Goal: Information Seeking & Learning: Learn about a topic

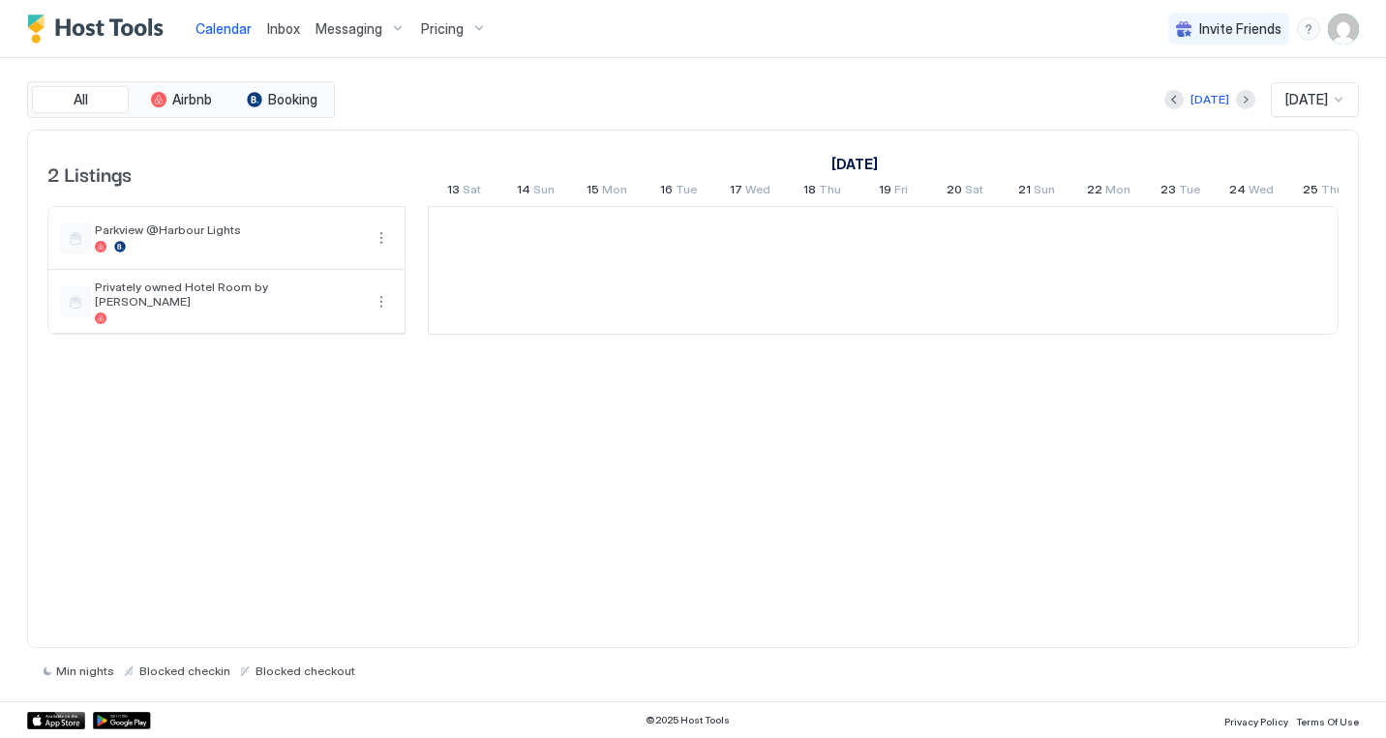
scroll to position [0, 1075]
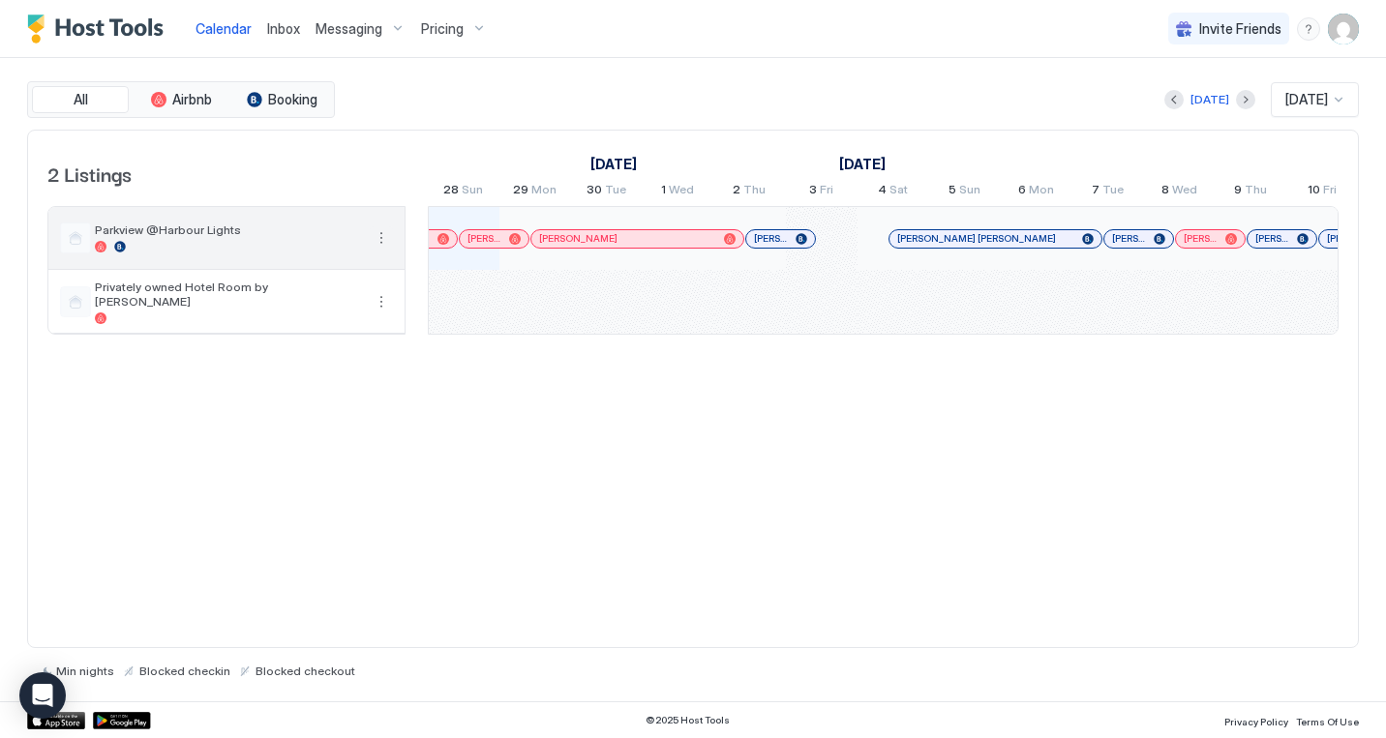
click at [381, 241] on button "More options" at bounding box center [381, 237] width 23 height 23
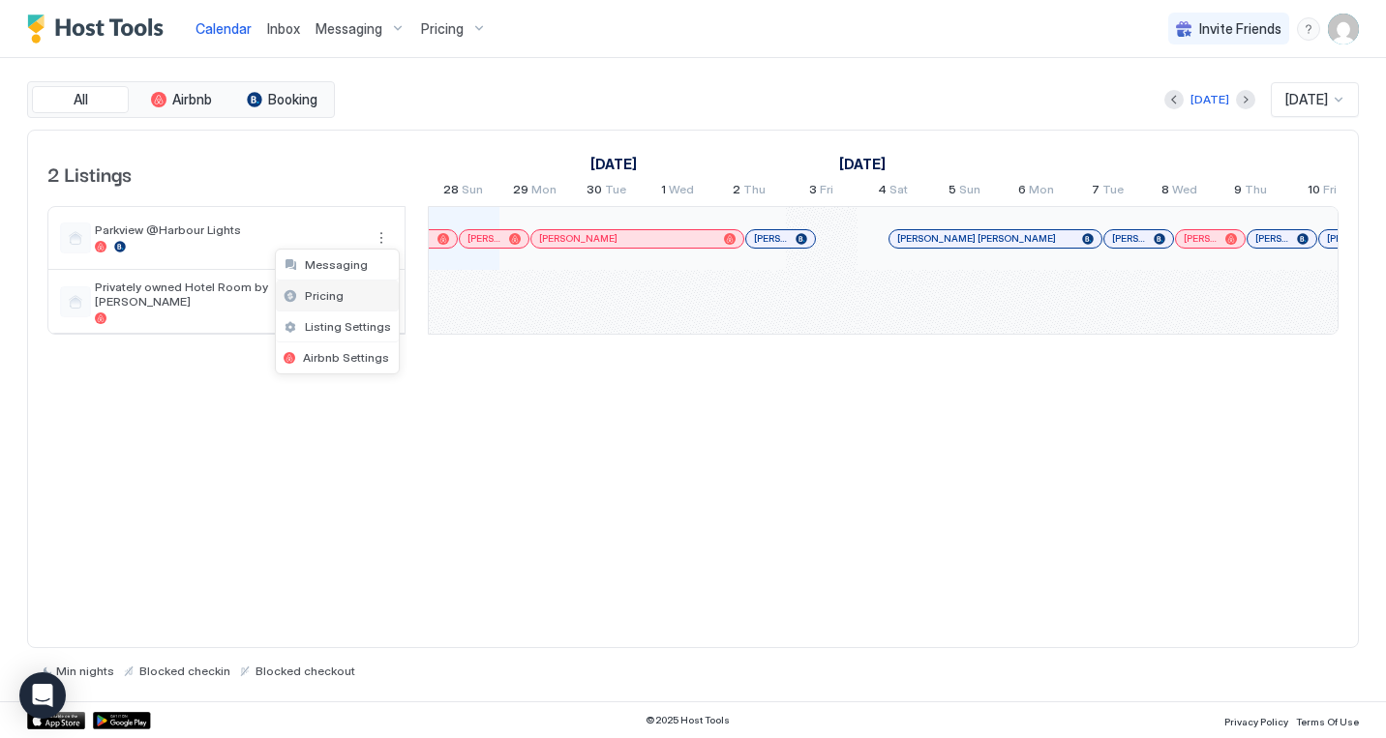
click at [336, 298] on span "Pricing" at bounding box center [324, 295] width 39 height 15
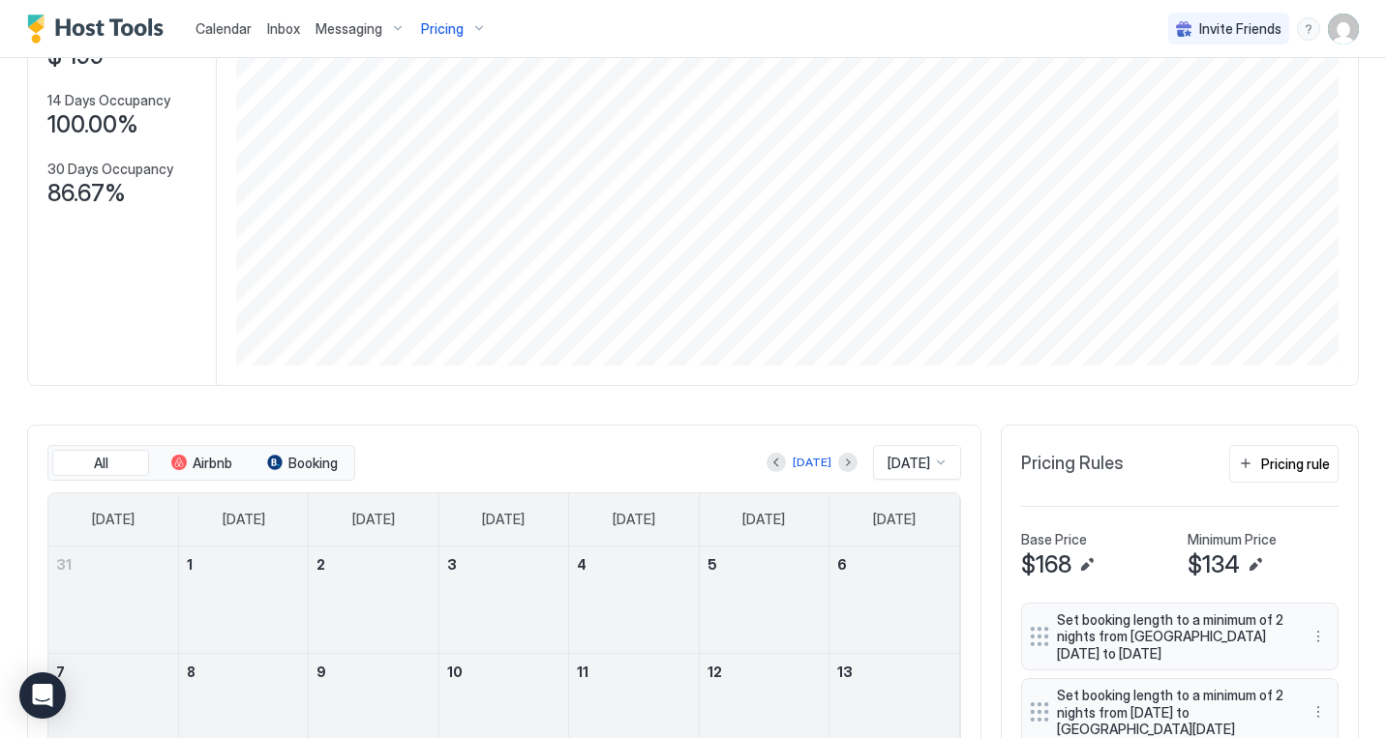
scroll to position [307, 0]
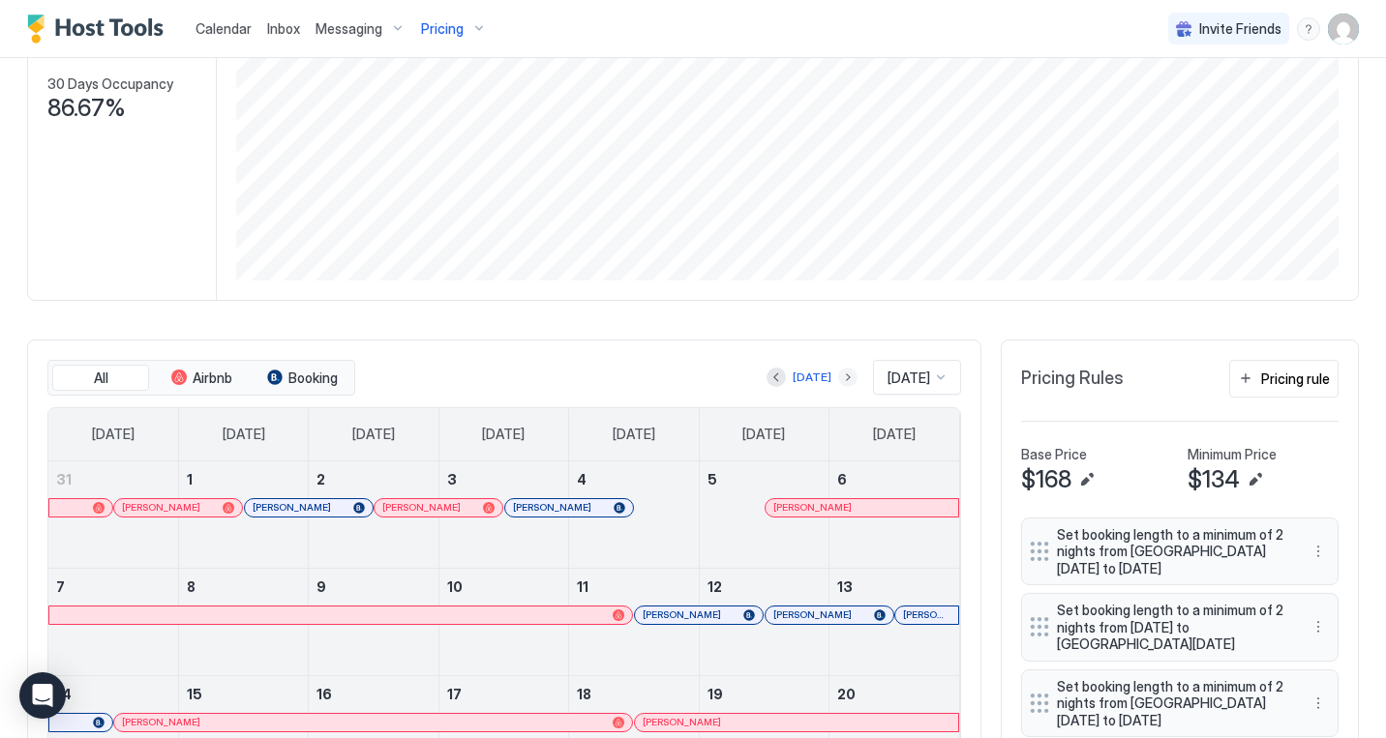
click at [838, 381] on button "Next month" at bounding box center [847, 377] width 19 height 19
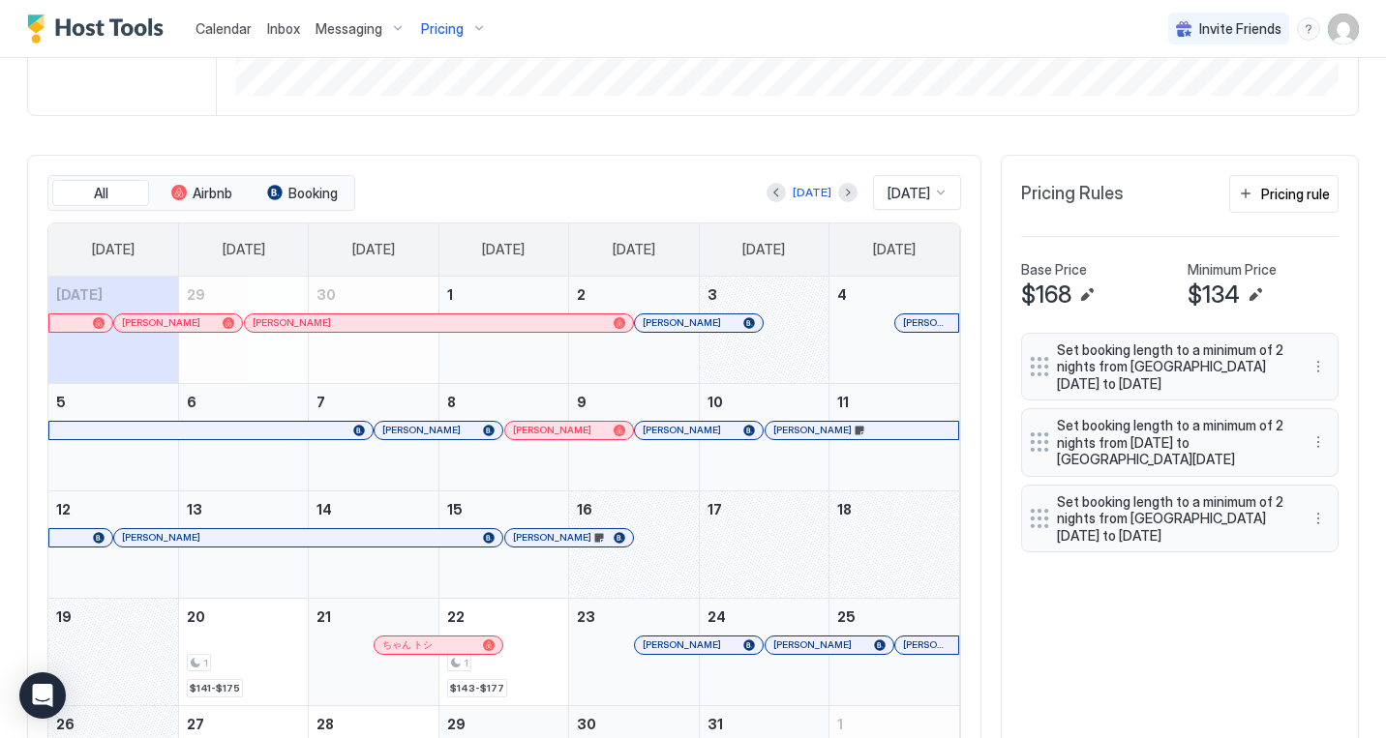
scroll to position [492, 0]
click at [433, 431] on div at bounding box center [433, 429] width 15 height 15
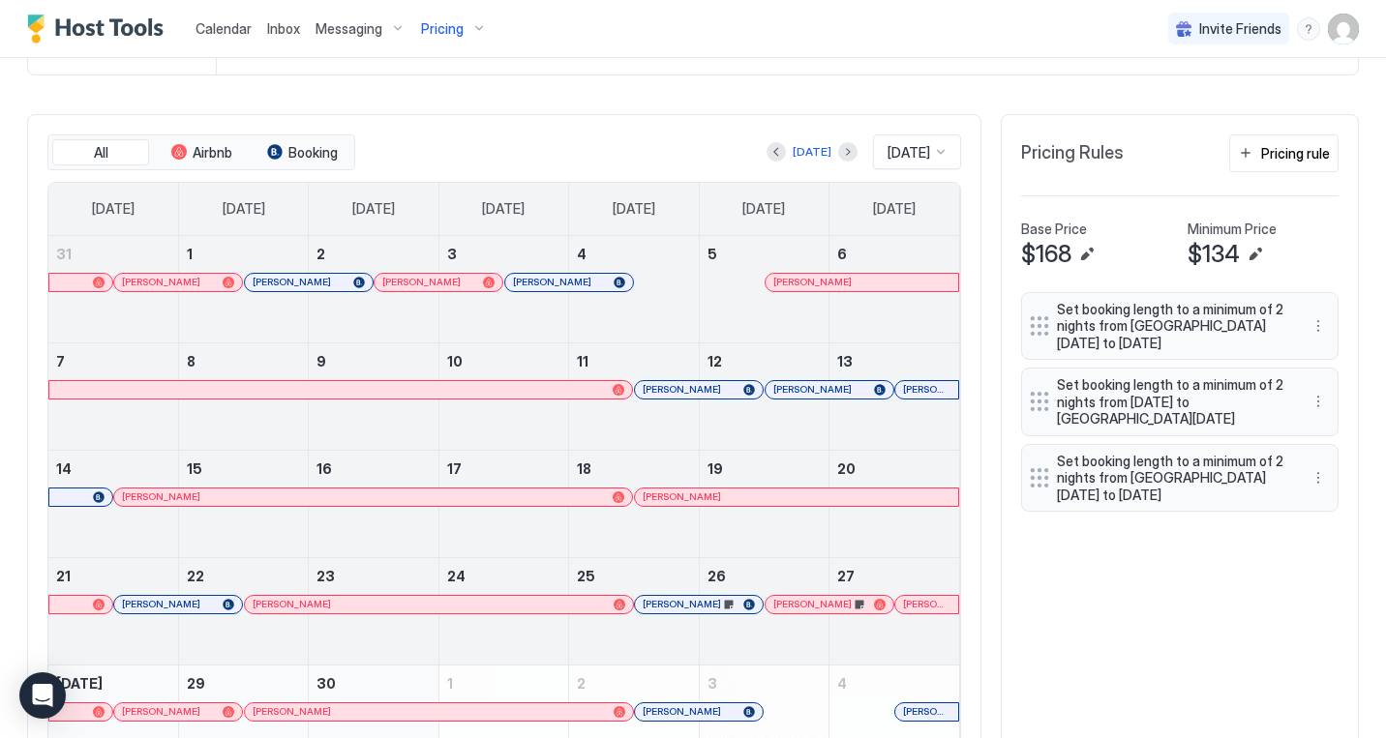
scroll to position [527, 0]
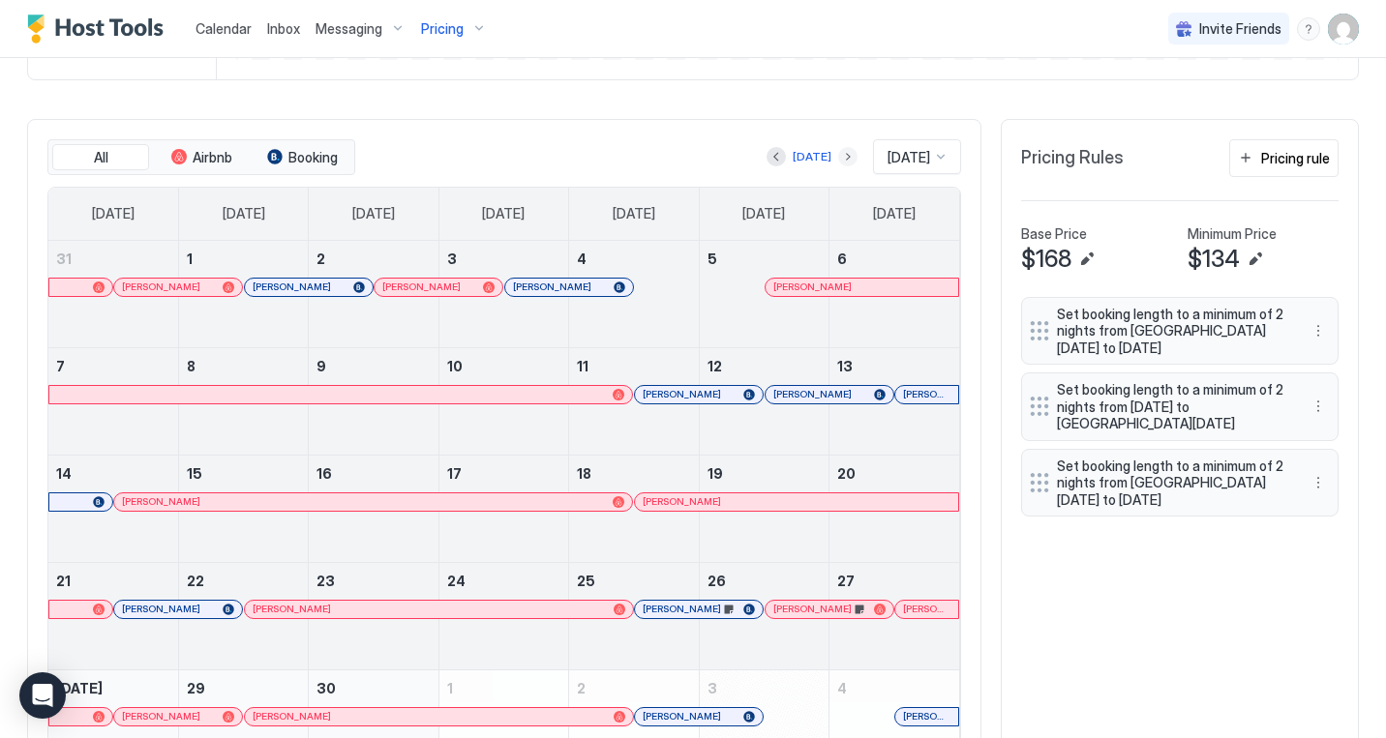
click at [838, 158] on button "Next month" at bounding box center [847, 156] width 19 height 19
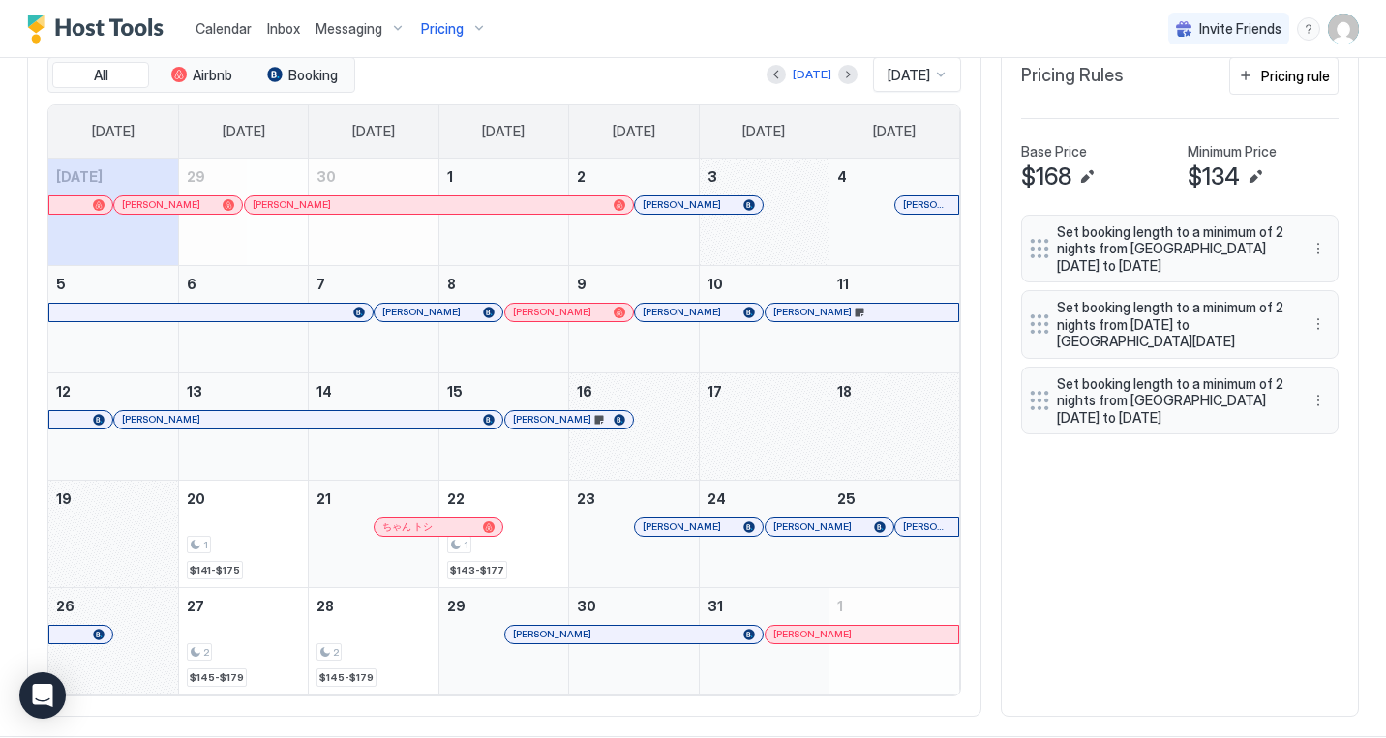
scroll to position [619, 0]
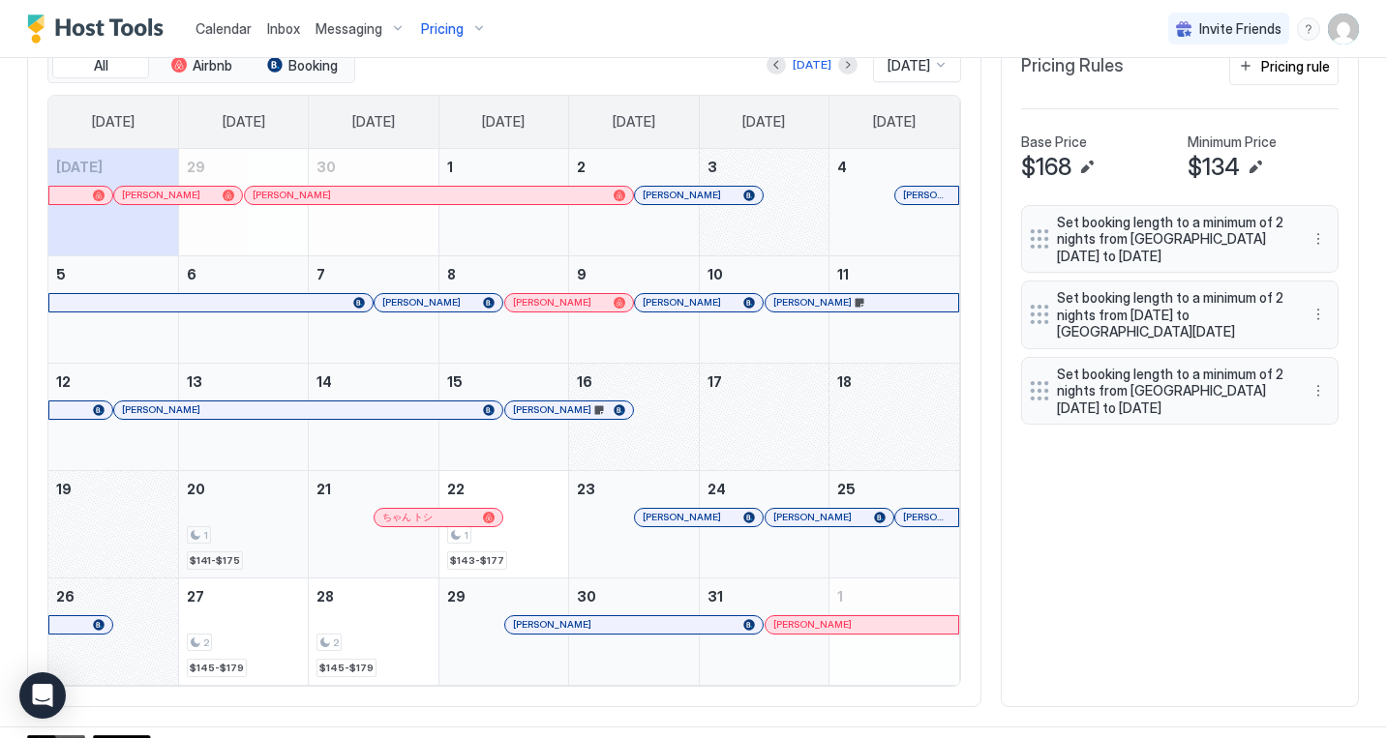
click at [237, 548] on div "1 $141-$175" at bounding box center [243, 524] width 113 height 91
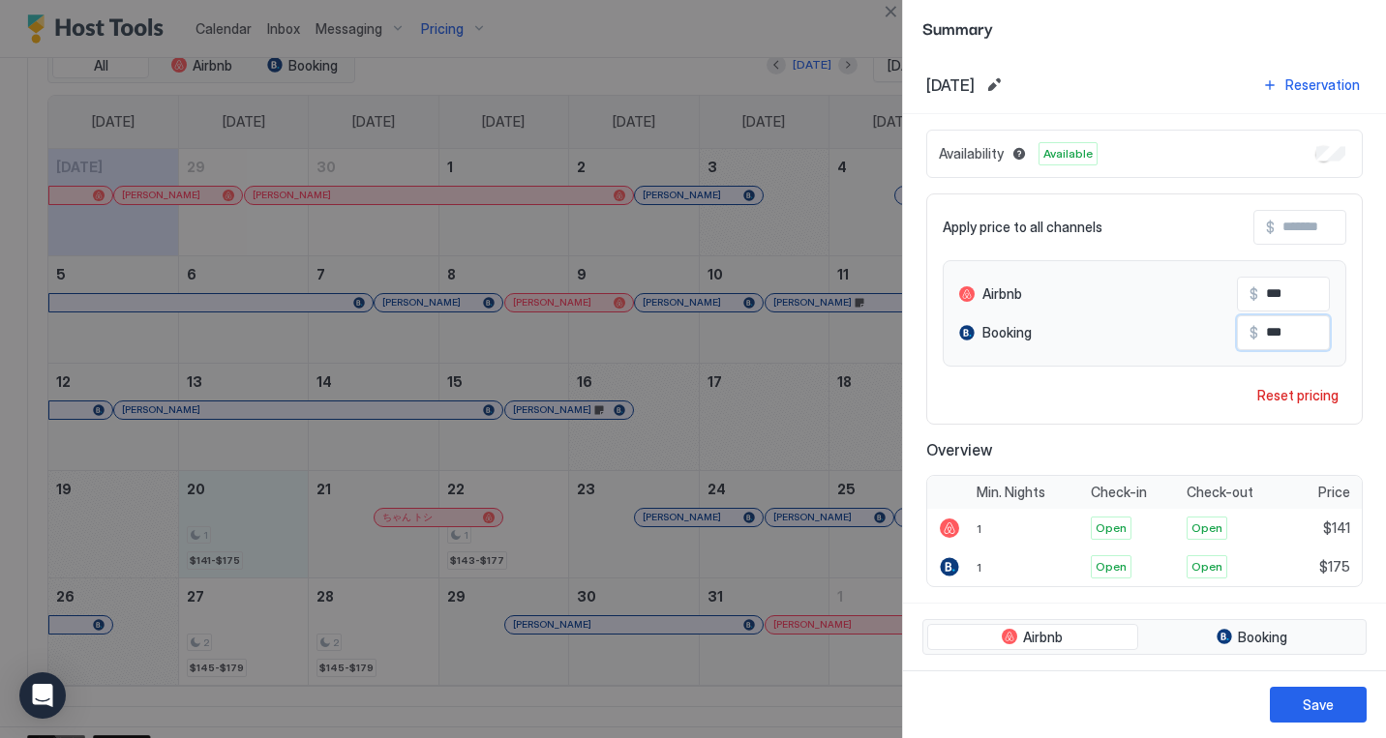
drag, startPoint x: 1273, startPoint y: 333, endPoint x: 1297, endPoint y: 332, distance: 24.2
click at [1297, 332] on input "***" at bounding box center [1335, 332] width 155 height 33
type input "***"
click at [1323, 715] on button "Save" at bounding box center [1317, 705] width 97 height 36
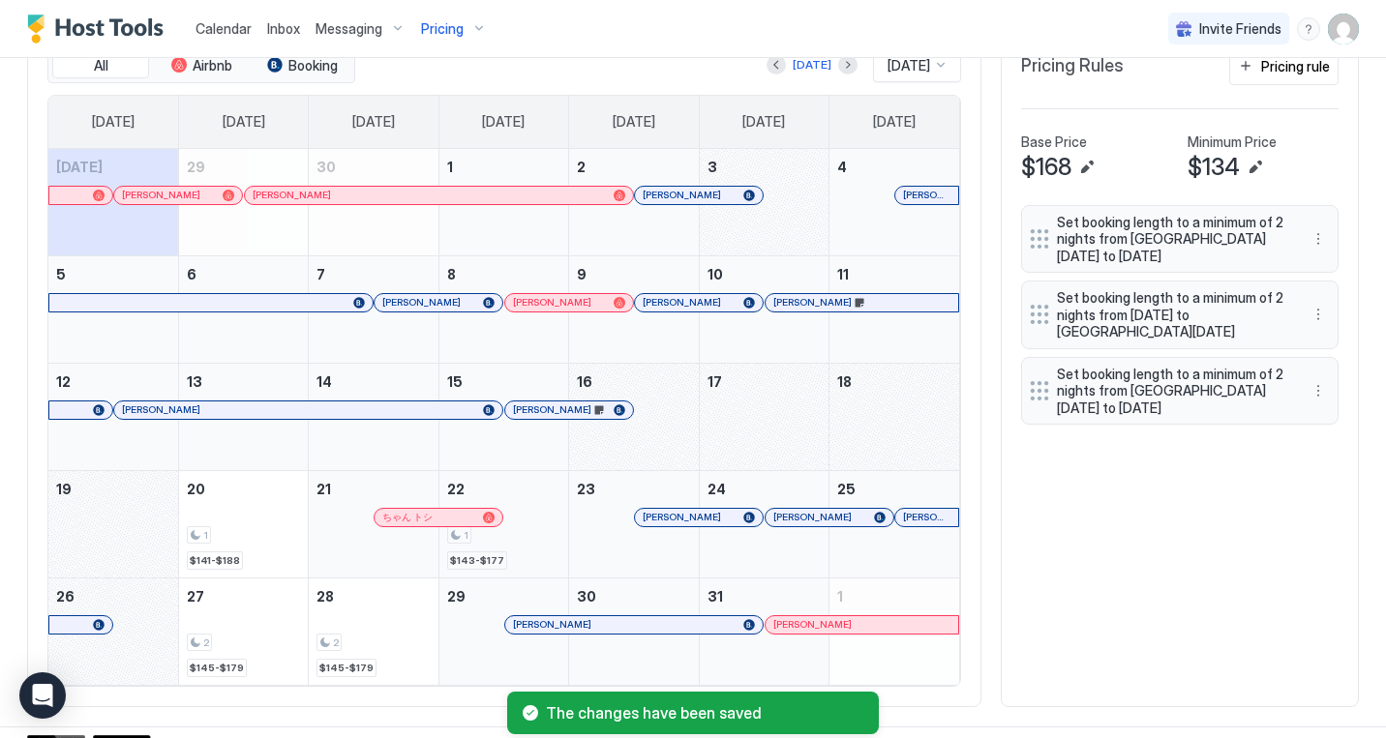
click at [529, 551] on div "1 $143-$177" at bounding box center [503, 524] width 113 height 91
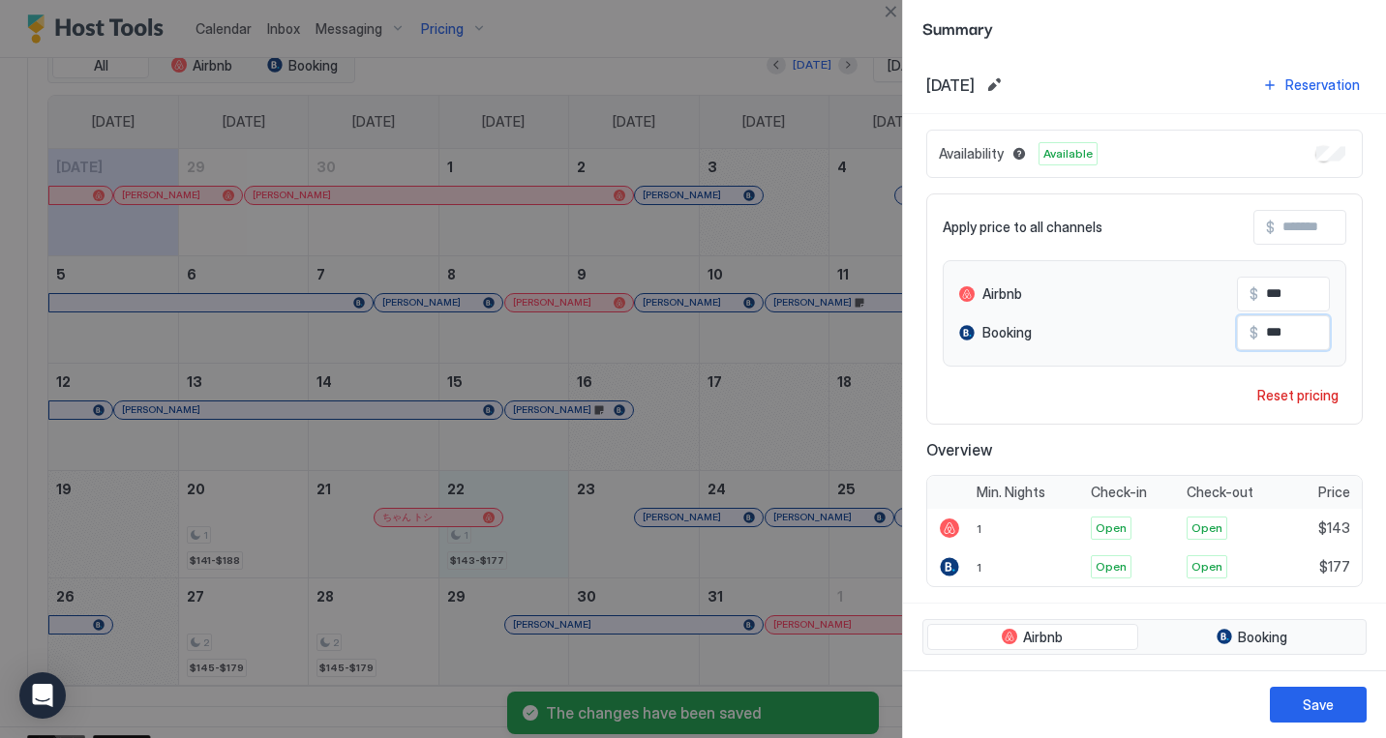
drag, startPoint x: 1270, startPoint y: 336, endPoint x: 1321, endPoint y: 334, distance: 50.3
click at [1321, 334] on input "***" at bounding box center [1335, 332] width 155 height 33
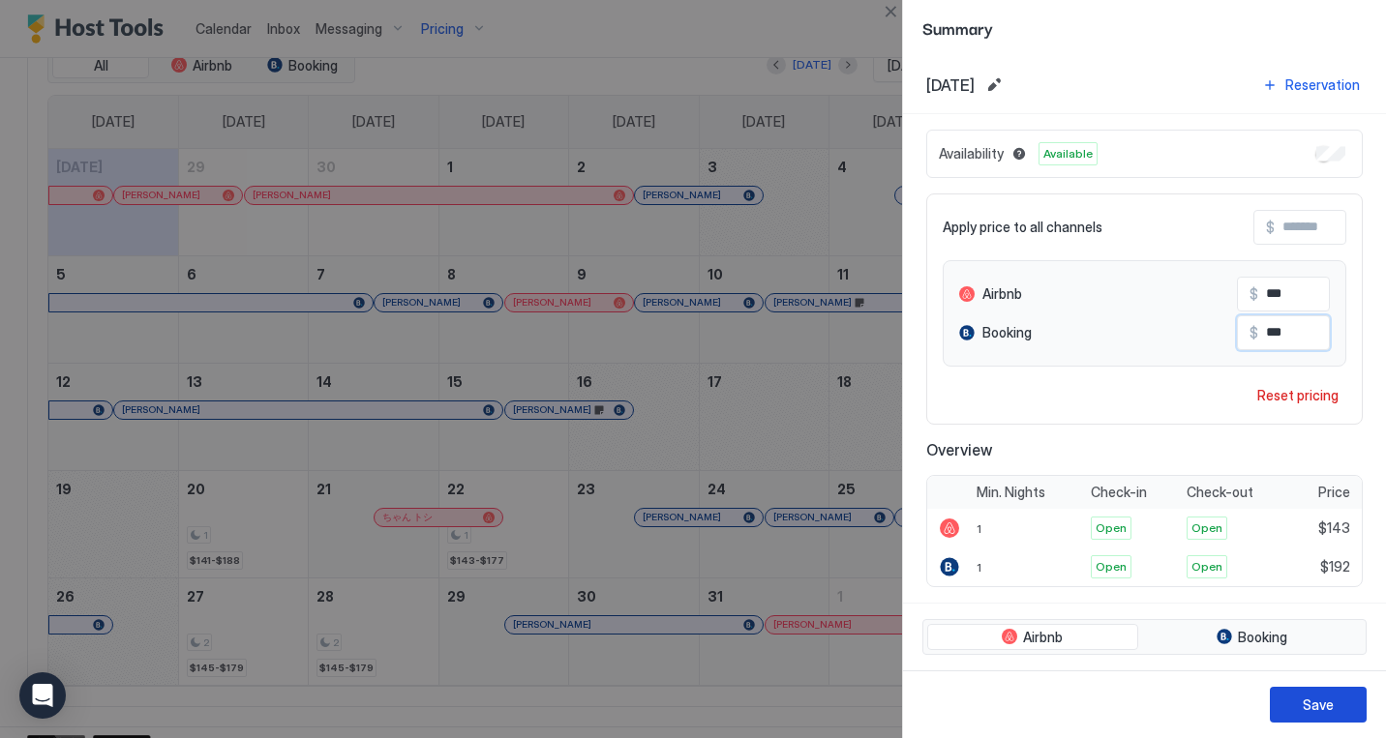
type input "***"
click at [1307, 706] on div "Save" at bounding box center [1317, 705] width 31 height 20
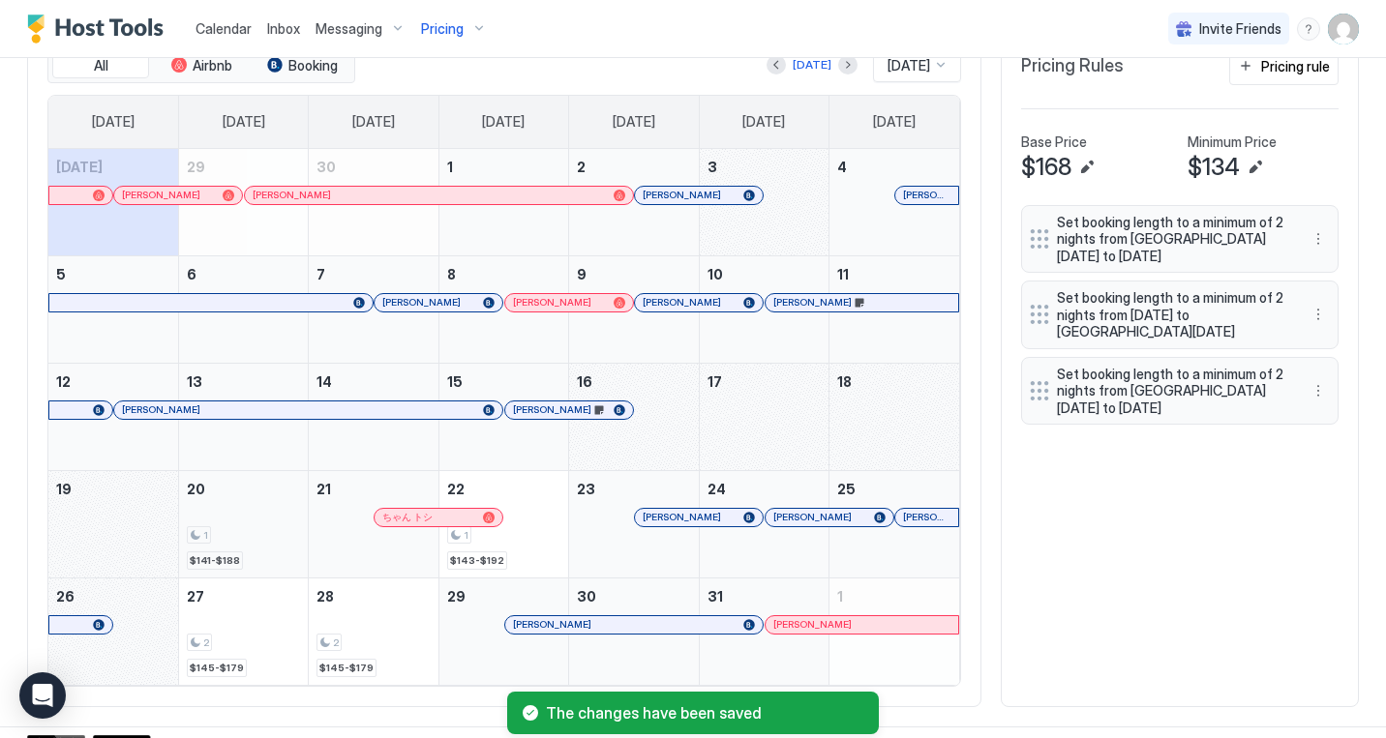
click at [244, 557] on div "1 $141-$188" at bounding box center [243, 524] width 113 height 91
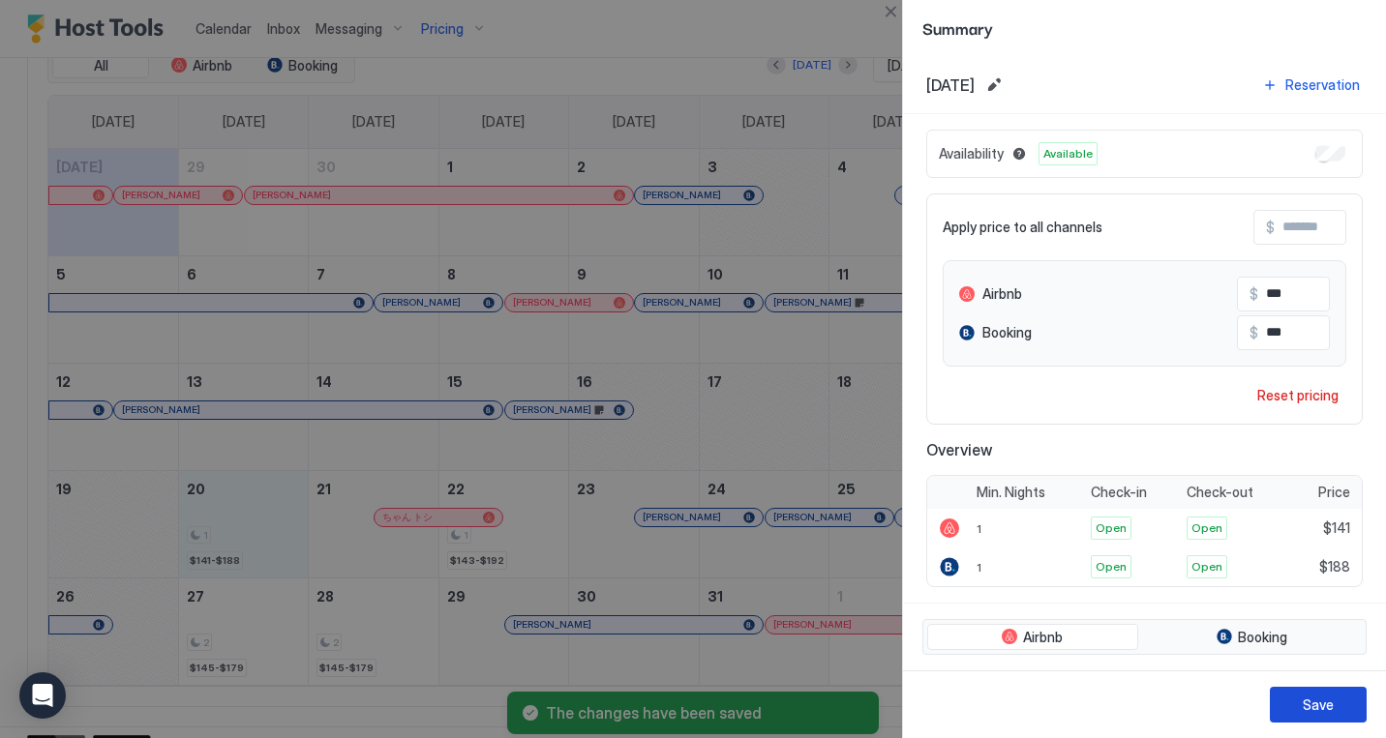
click at [1311, 701] on div "Save" at bounding box center [1317, 705] width 31 height 20
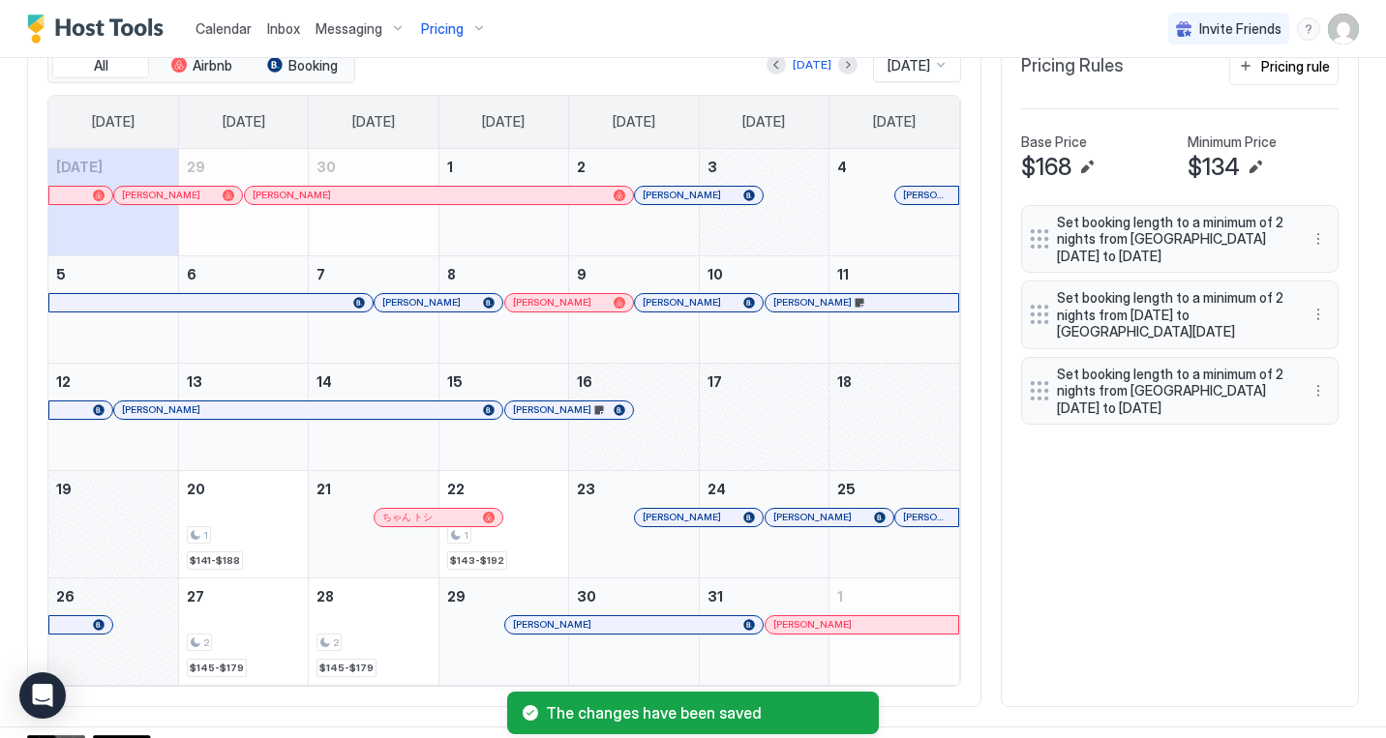
click at [1088, 647] on div "All Airbnb Booking [DATE] [DATE] [DATE] [DATE] [DATE] [DATE] [DATE] [DATE] [DAT…" at bounding box center [692, 367] width 1331 height 680
drag, startPoint x: 269, startPoint y: 659, endPoint x: 397, endPoint y: 660, distance: 127.7
click at [397, 660] on tr "26 27 2 $145-$179 28 2 $145-$179 29 [PERSON_NAME] 30 31 [PERSON_NAME] 1" at bounding box center [503, 631] width 910 height 107
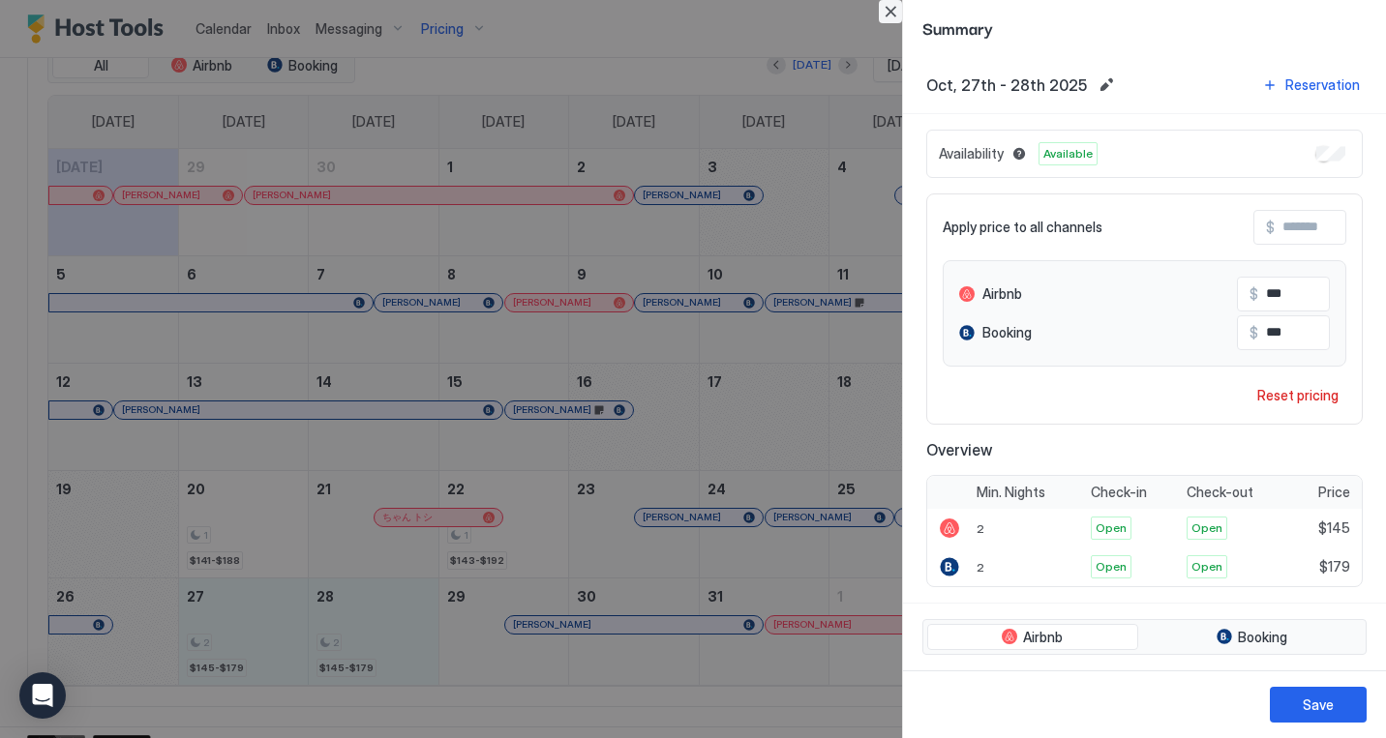
click at [895, 14] on button "Close" at bounding box center [890, 11] width 23 height 23
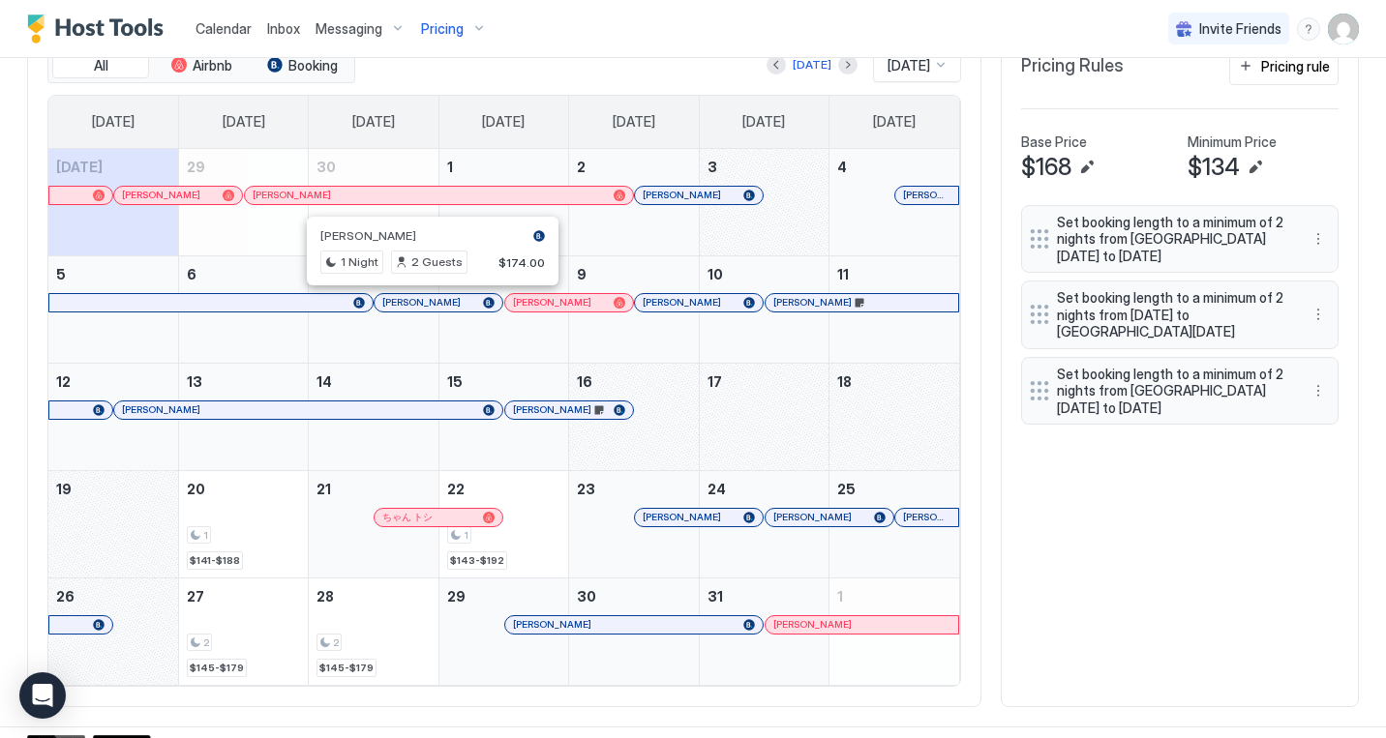
click at [426, 300] on div at bounding box center [425, 302] width 15 height 15
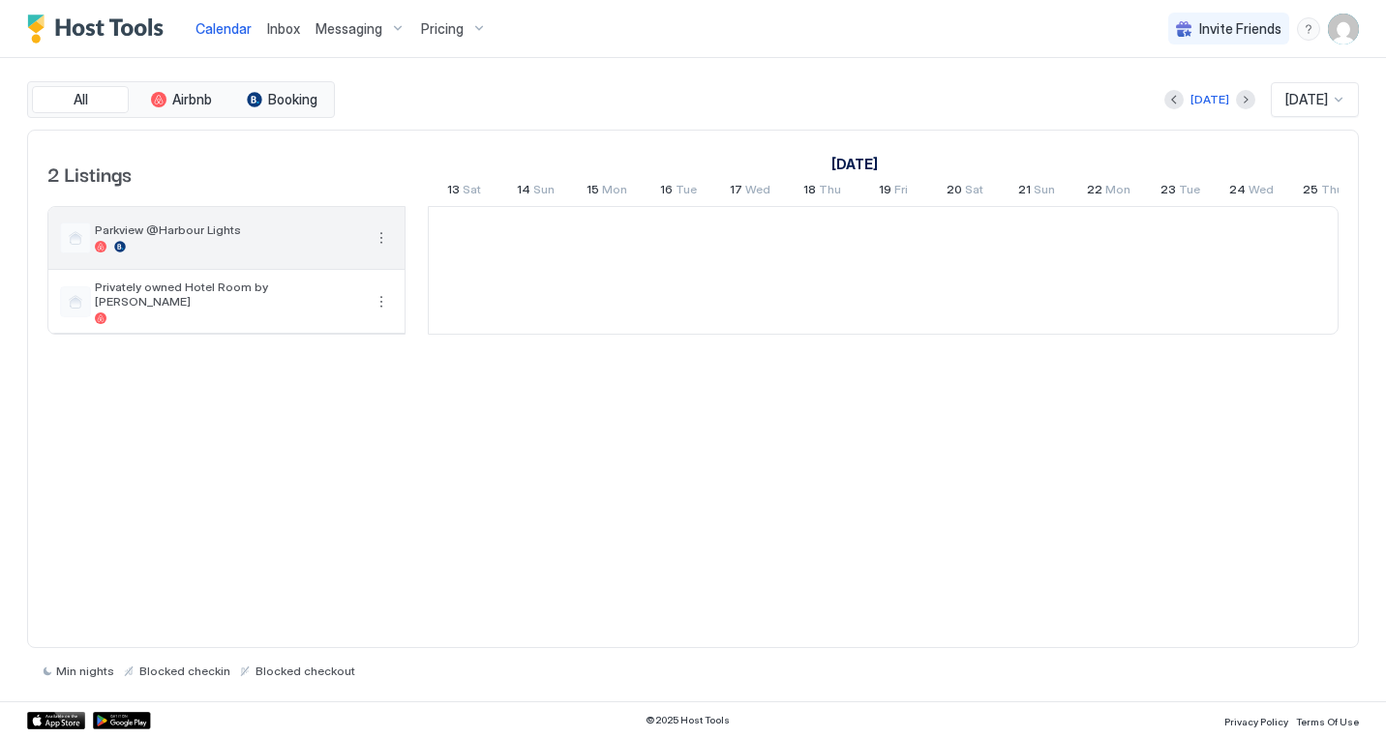
scroll to position [0, 1075]
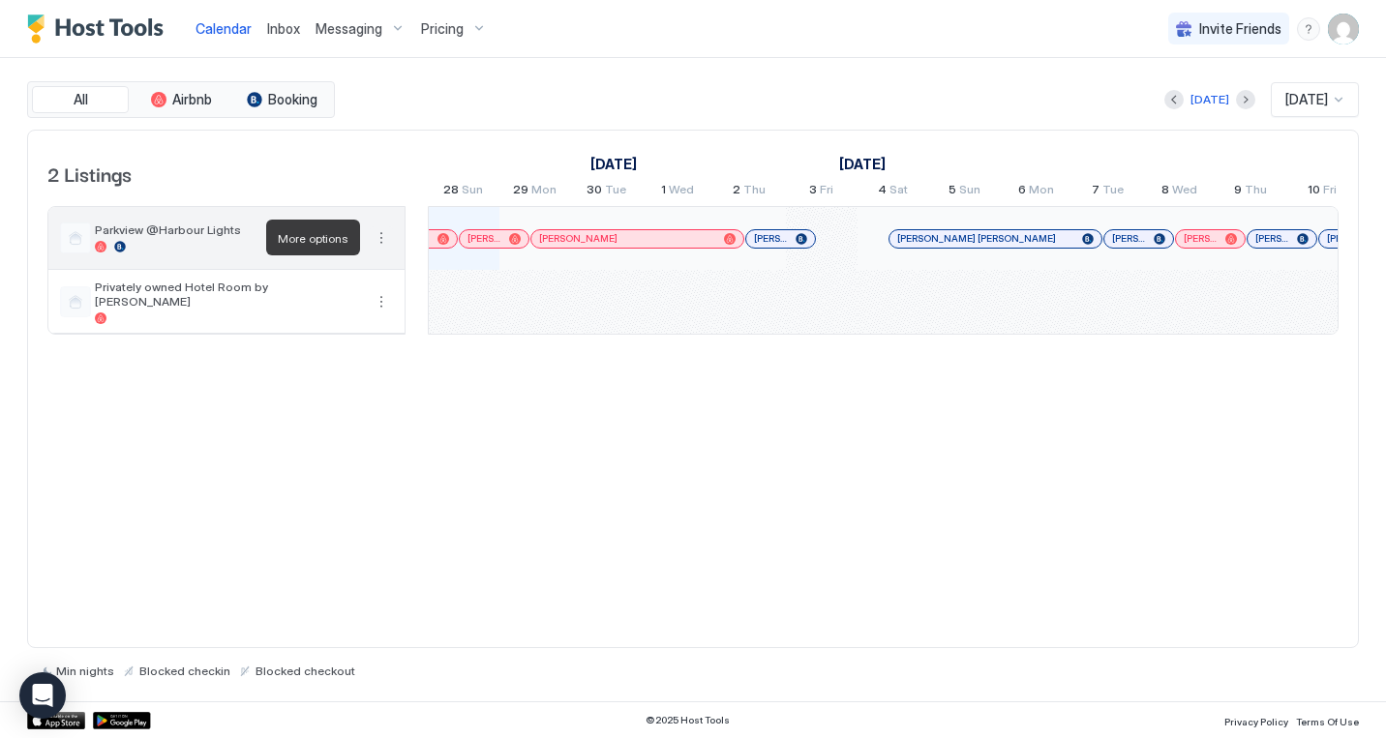
click at [383, 232] on button "More options" at bounding box center [381, 237] width 23 height 23
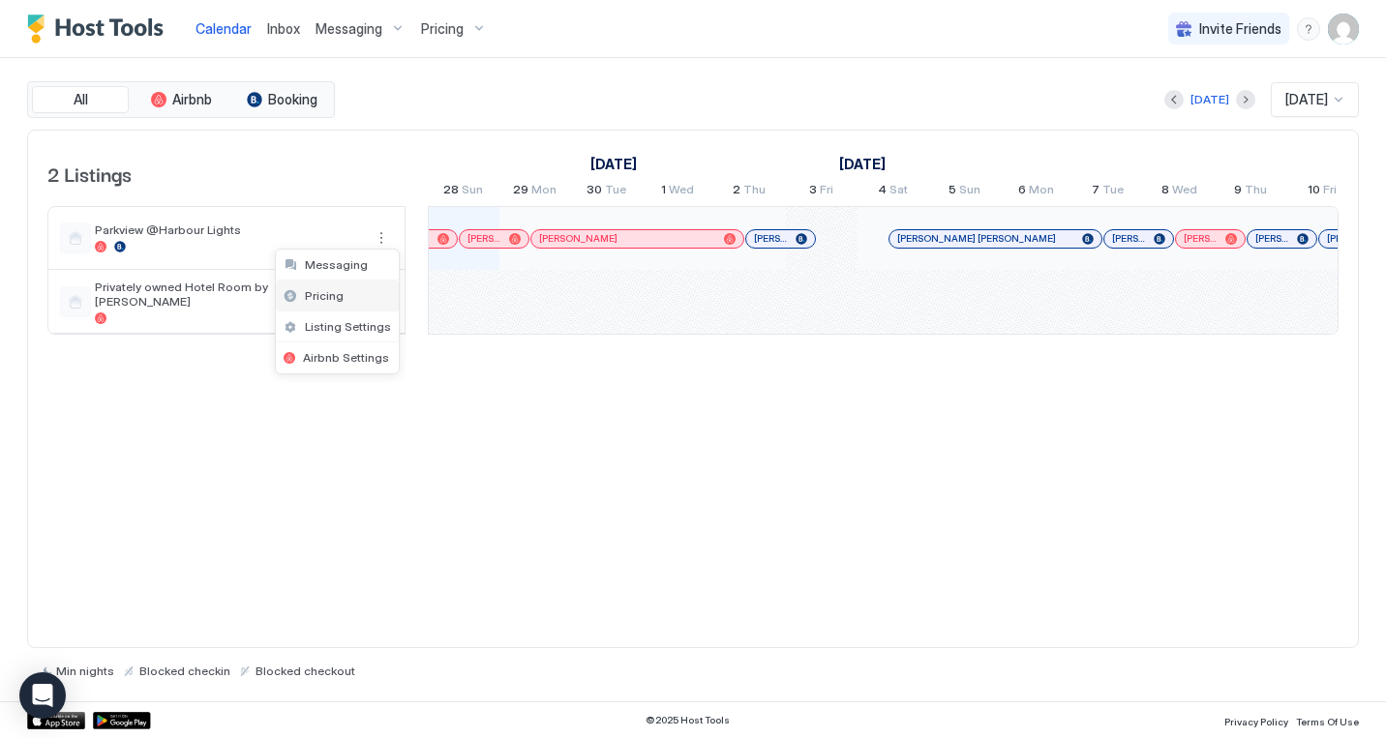
click at [357, 296] on div "Pricing" at bounding box center [337, 296] width 123 height 31
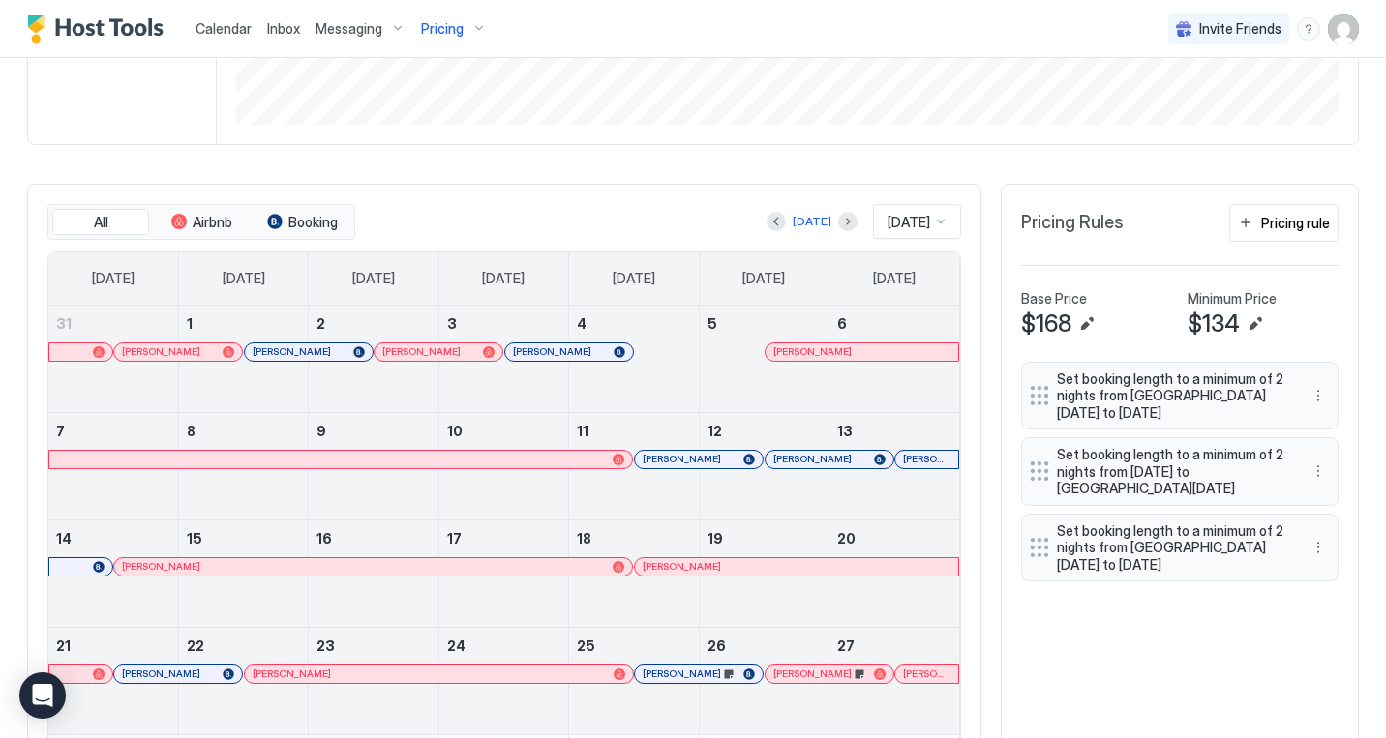
scroll to position [461, 0]
click at [838, 226] on button "Next month" at bounding box center [847, 223] width 19 height 19
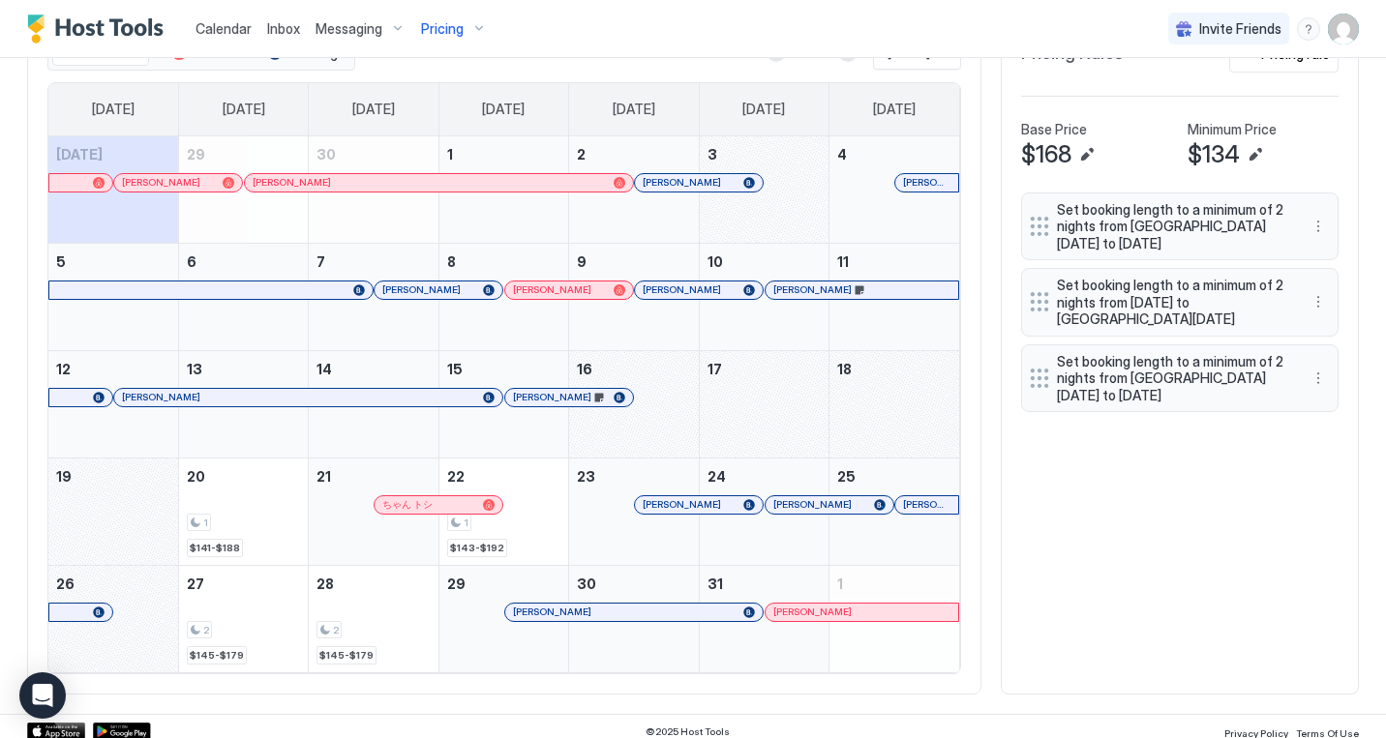
scroll to position [637, 0]
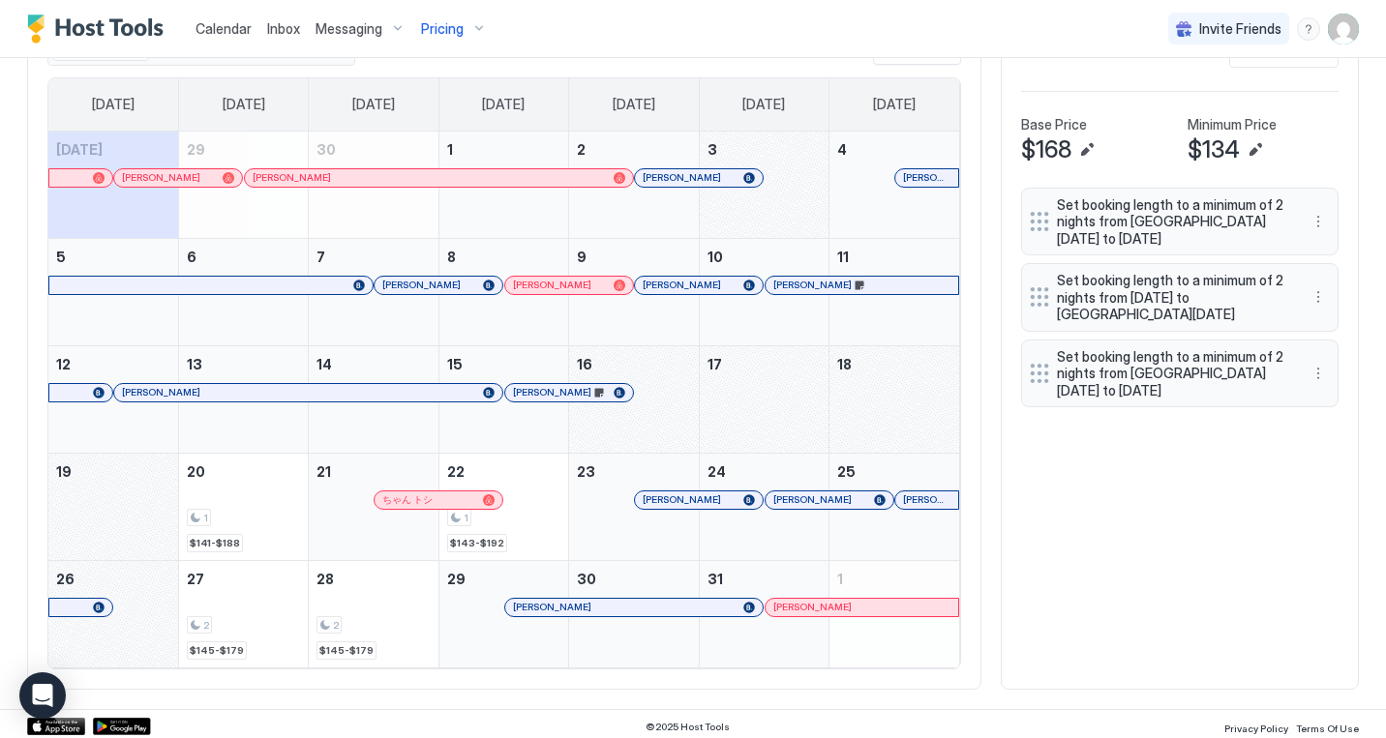
click at [909, 697] on div "Parkview @Harbour Lights Synced 7 minutes ago Min Price $ 0 Max Price $ 199 14 …" at bounding box center [692, 89] width 1331 height 1240
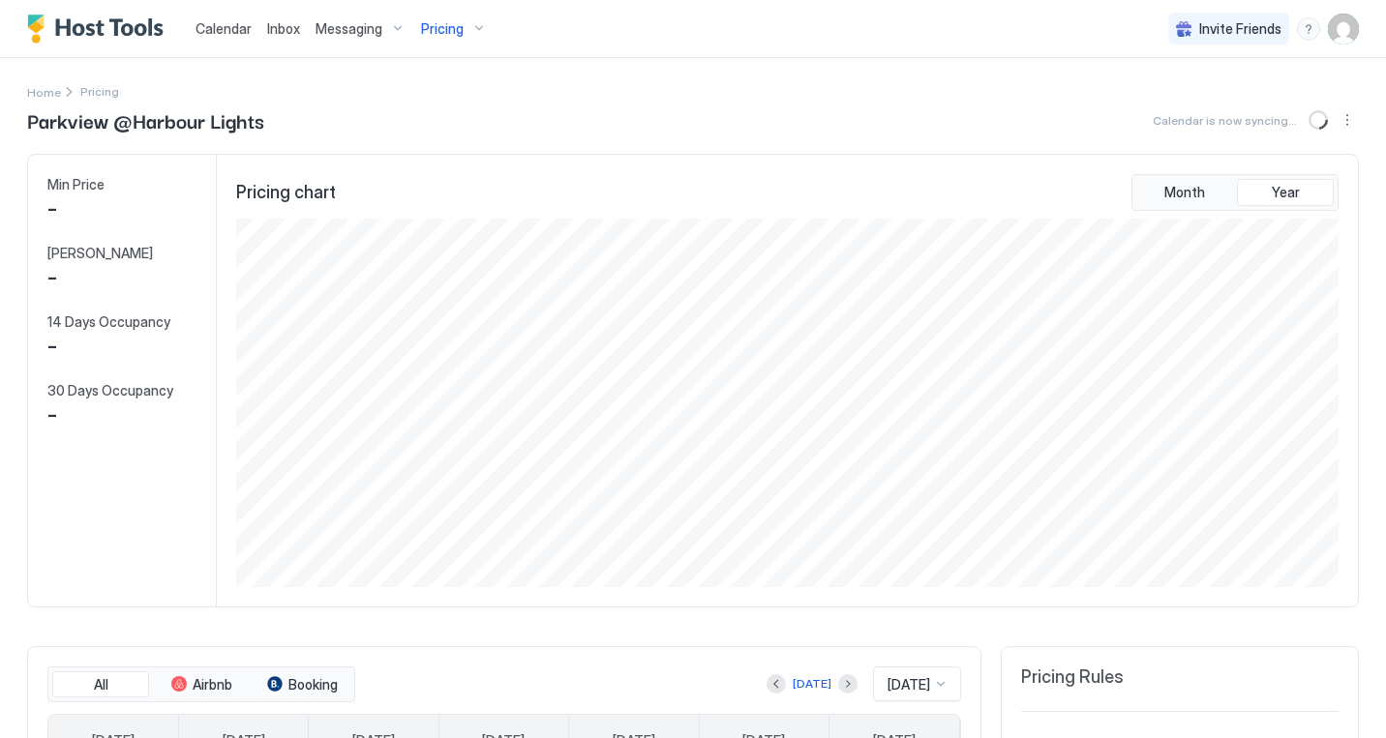
scroll to position [369, 1107]
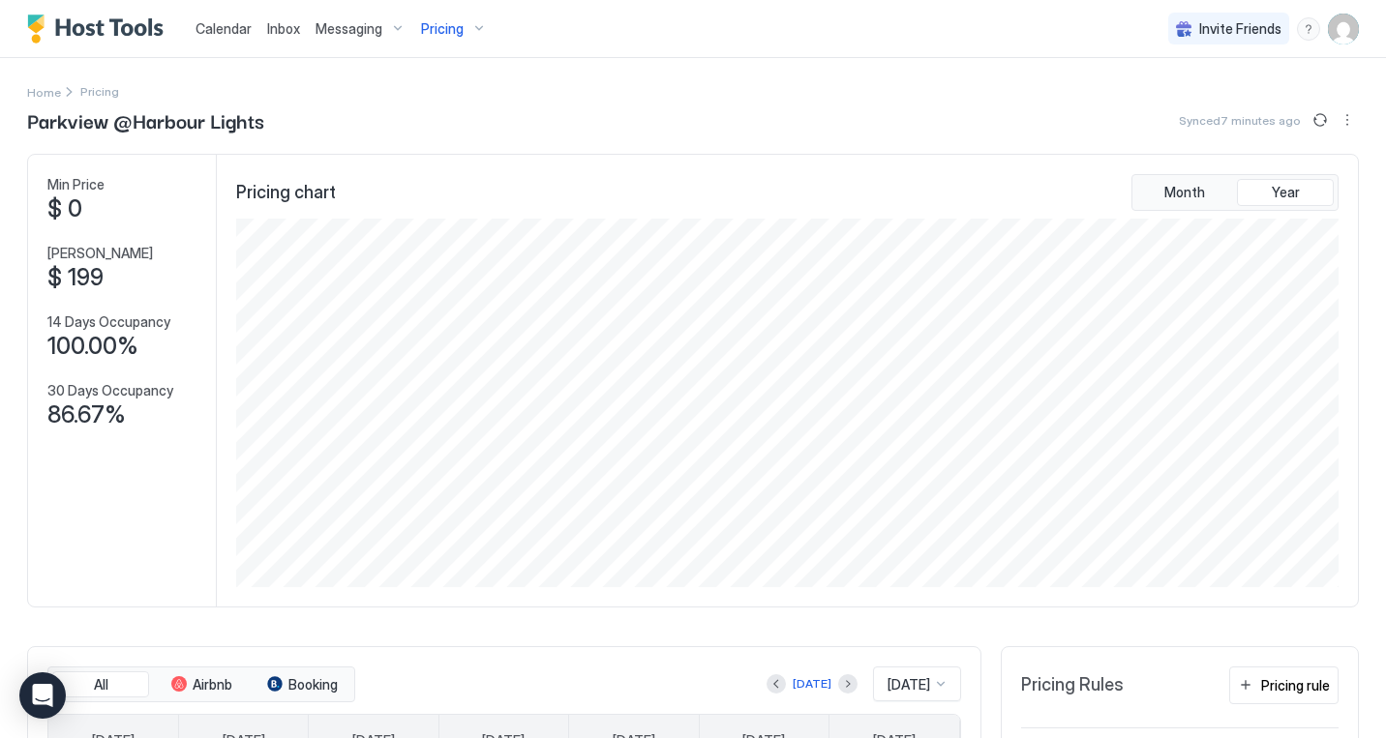
click at [509, 193] on div "Pricing chart Month Year" at bounding box center [787, 192] width 1102 height 37
